Goal: Transaction & Acquisition: Purchase product/service

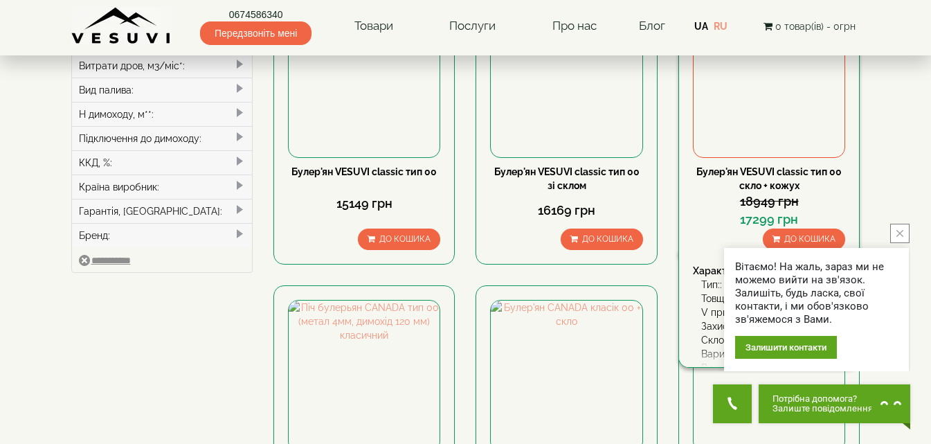
scroll to position [462, 0]
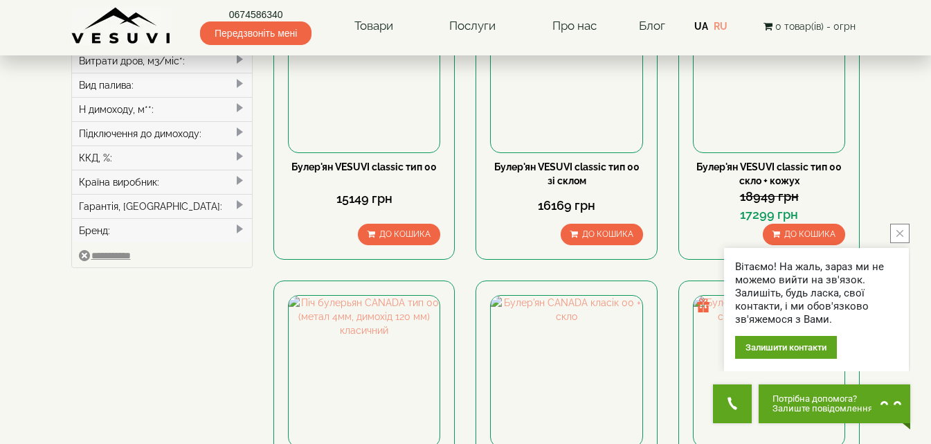
click at [901, 239] on button "close button" at bounding box center [899, 233] width 19 height 19
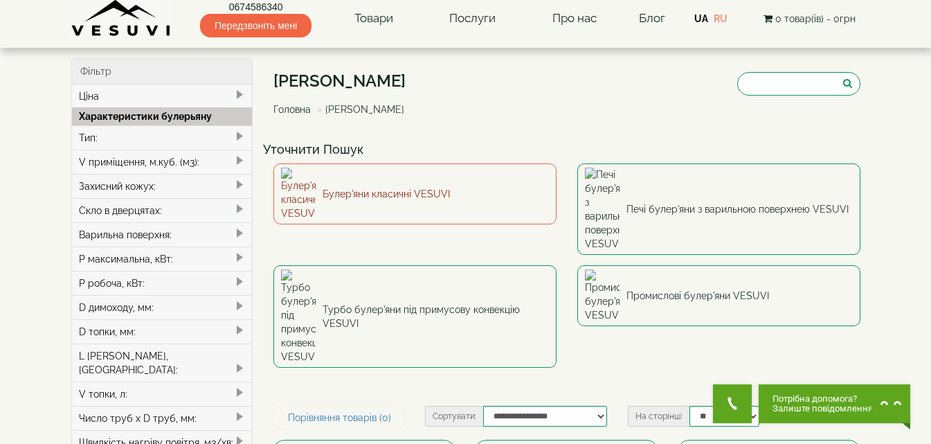
scroll to position [0, 0]
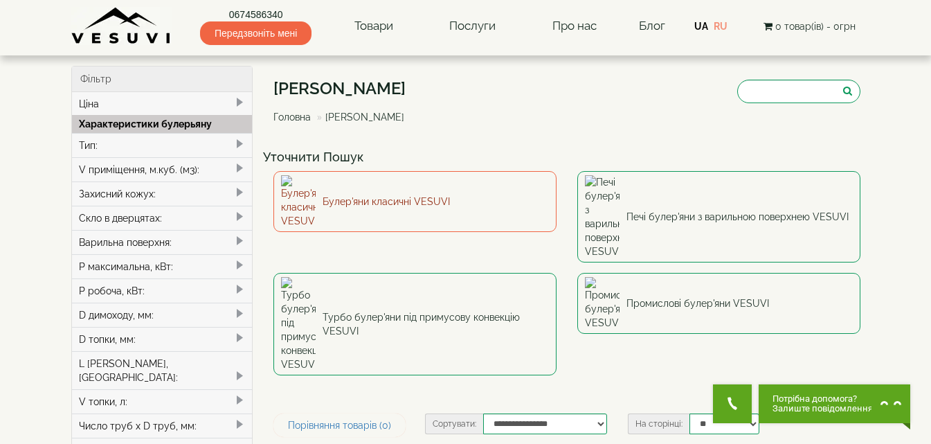
click at [356, 192] on link "Булер'яни класичні VESUVI" at bounding box center [414, 201] width 283 height 61
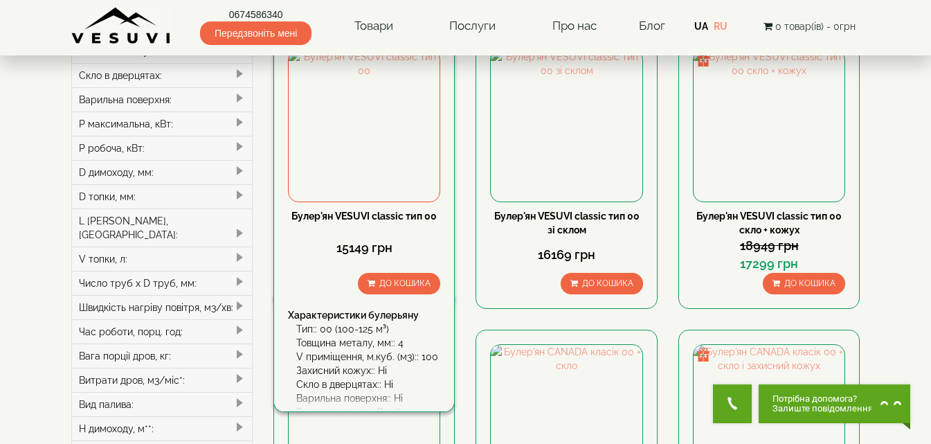
scroll to position [116, 0]
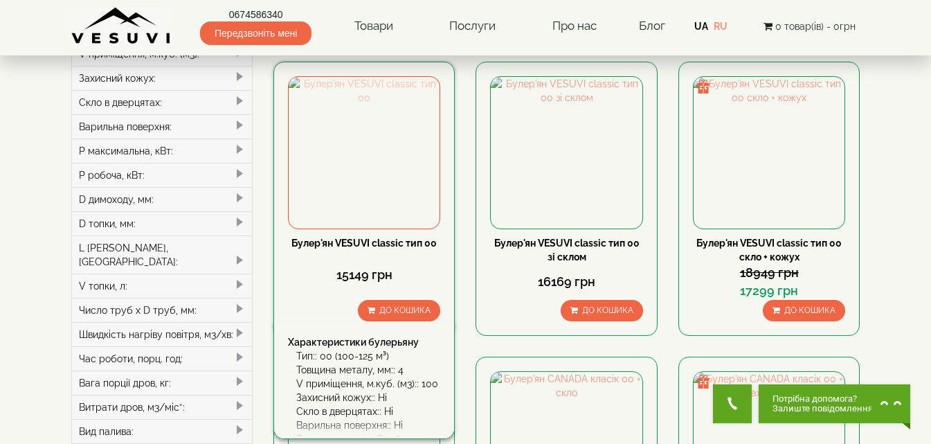
click at [357, 176] on img at bounding box center [364, 152] width 151 height 151
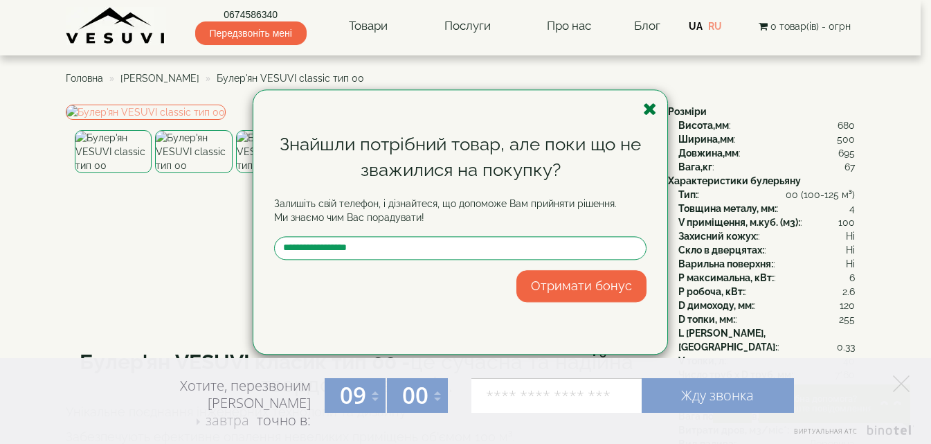
click at [647, 103] on icon "button" at bounding box center [650, 108] width 14 height 17
